Goal: Task Accomplishment & Management: Complete application form

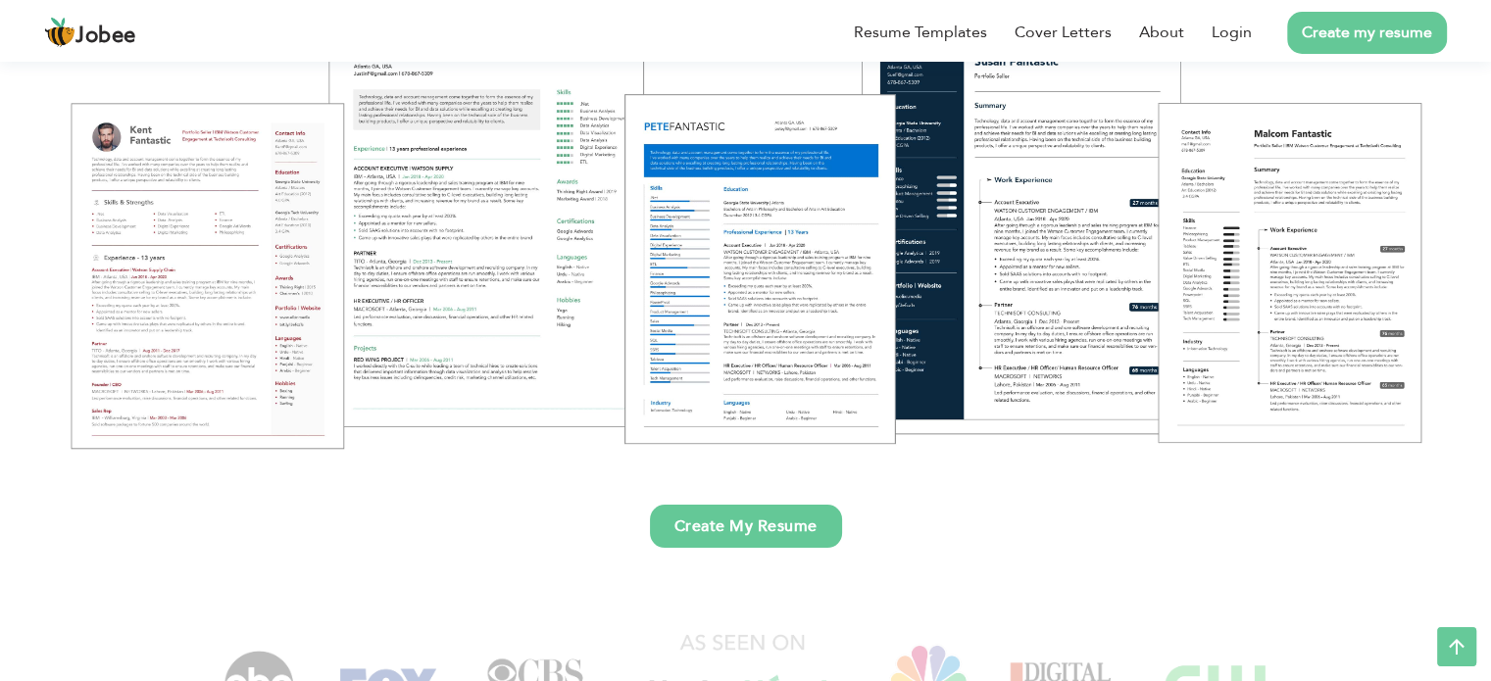
scroll to position [431, 0]
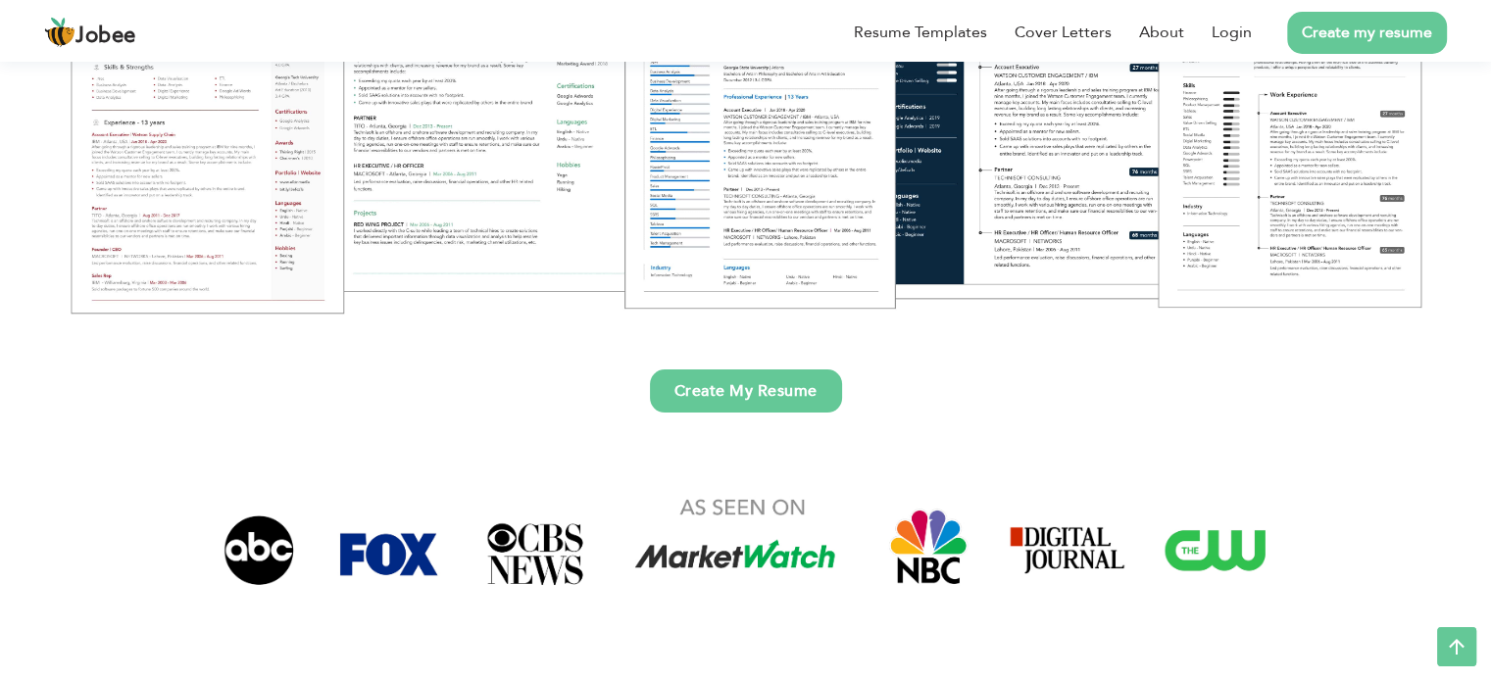
click at [779, 385] on link "Create My Resume" at bounding box center [746, 391] width 192 height 43
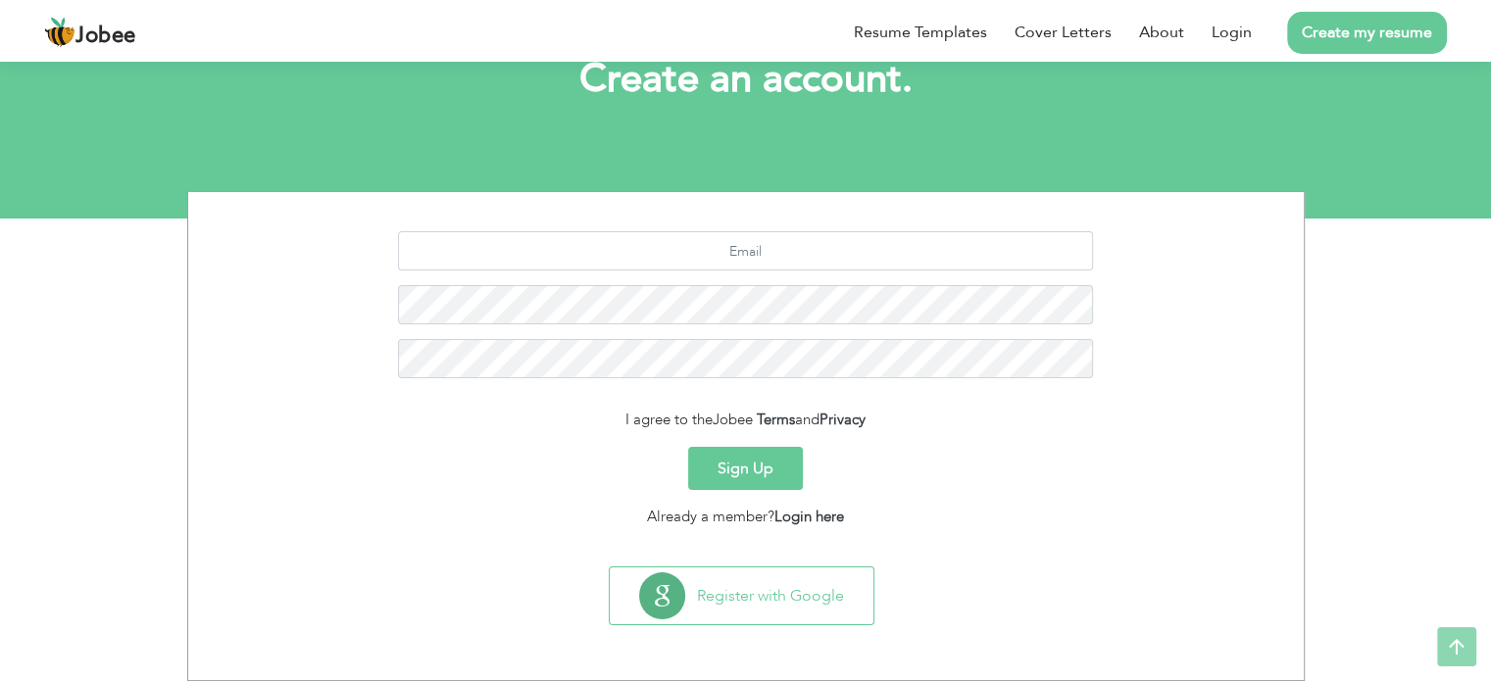
scroll to position [131, 0]
click at [731, 249] on input "text" at bounding box center [745, 251] width 695 height 39
type input "[EMAIL_ADDRESS][DOMAIN_NAME]"
click at [624, 374] on div "sanskarsharmagwl@gmail.com" at bounding box center [746, 313] width 1086 height 162
drag, startPoint x: 778, startPoint y: 379, endPoint x: 782, endPoint y: 468, distance: 88.4
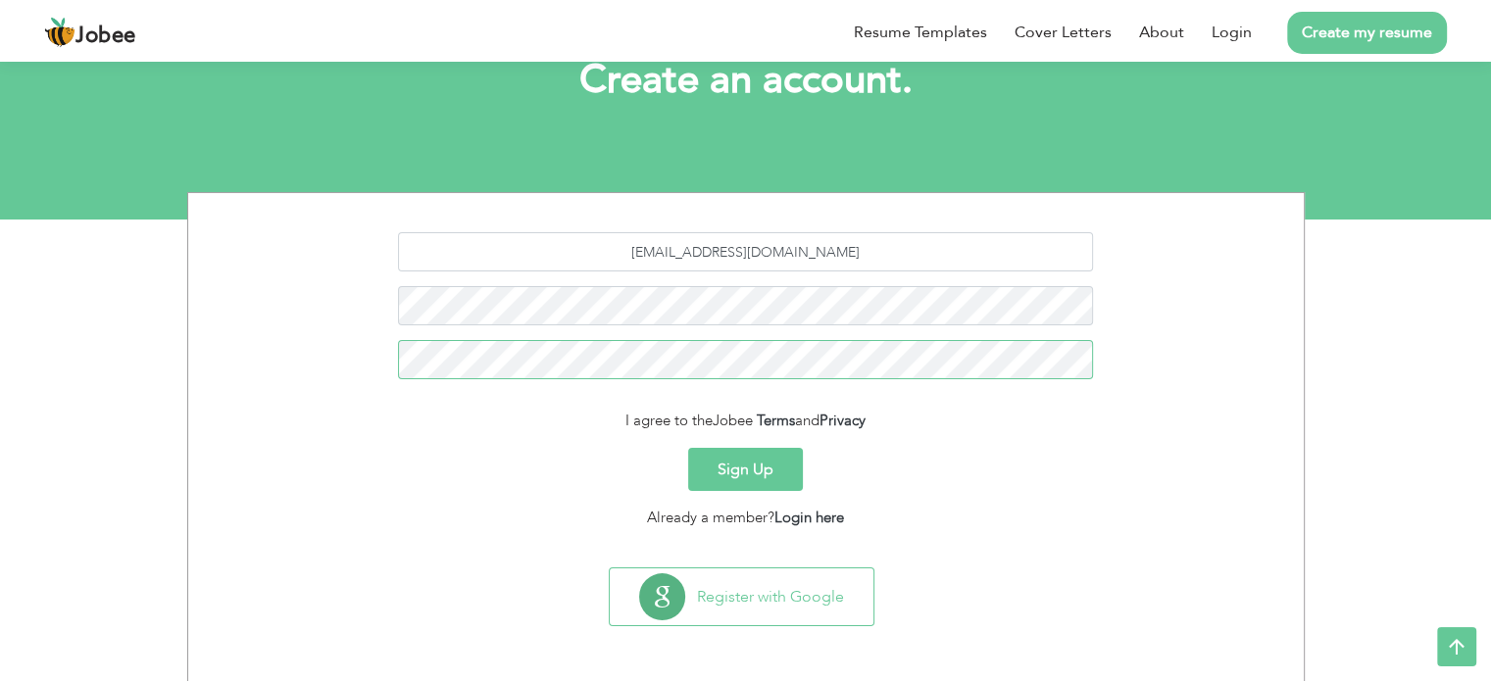
click at [782, 468] on form "sanskarsharmagwl@gmail.com I agree to the Jobee Terms and Privacy Sign Up Alrea…" at bounding box center [746, 380] width 1086 height 296
click at [483, 462] on div "Sign Up" at bounding box center [746, 469] width 1086 height 43
click at [724, 466] on button "Sign Up" at bounding box center [745, 469] width 115 height 43
